Goal: Find specific page/section

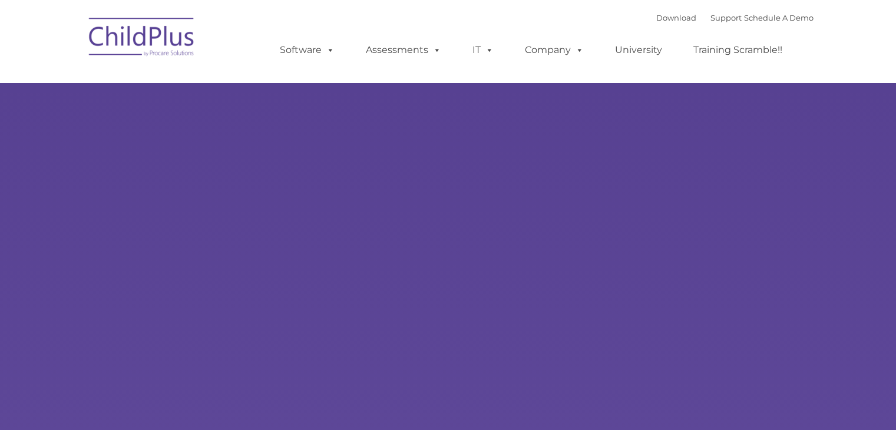
select select "MEDIUM"
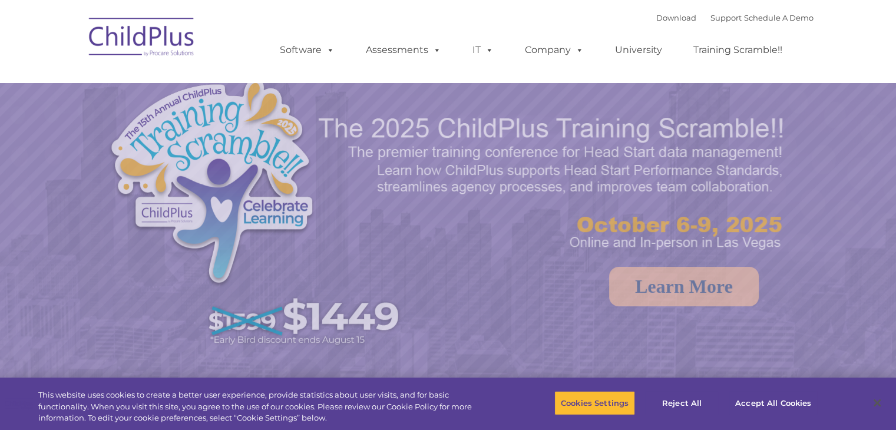
select select "MEDIUM"
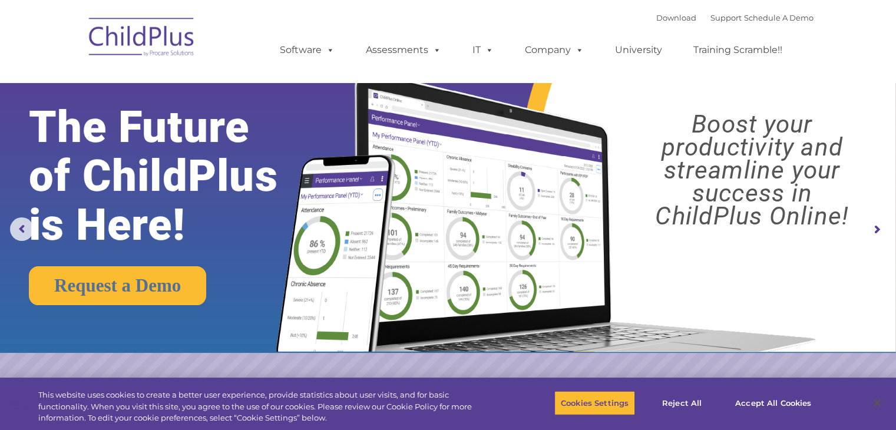
click at [79, 26] on nav "Download Support | Schedule A Demo  MENU MENU Software ChildPlus: The original…" at bounding box center [448, 41] width 896 height 82
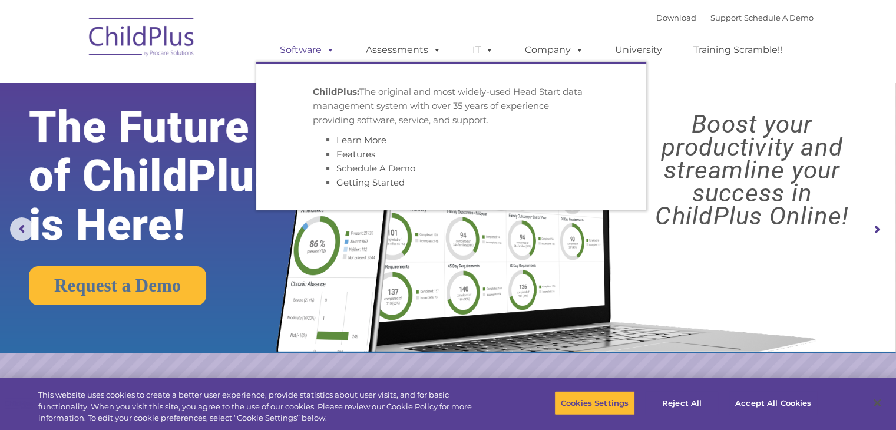
click at [301, 50] on link "Software" at bounding box center [307, 50] width 78 height 24
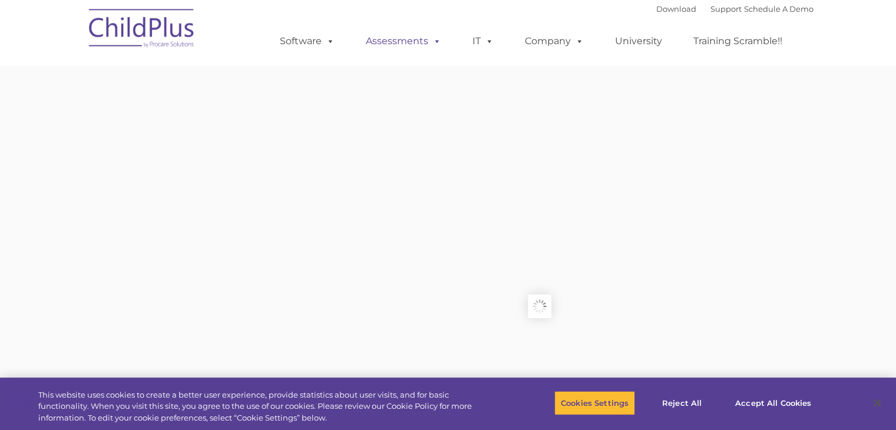
type input ""
